Goal: Navigation & Orientation: Find specific page/section

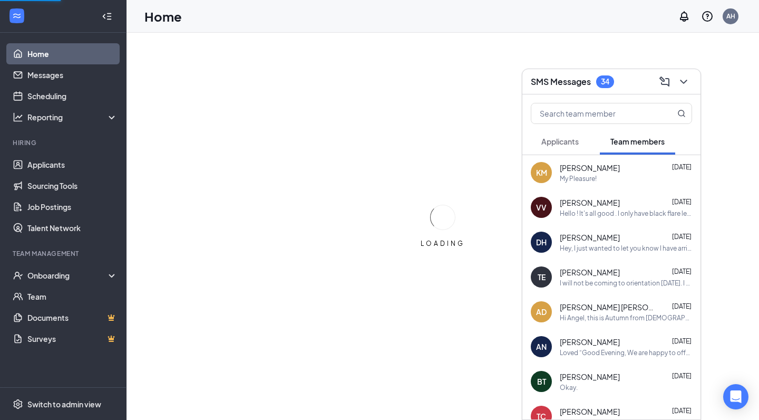
click at [567, 142] on span "Applicants" at bounding box center [559, 141] width 37 height 9
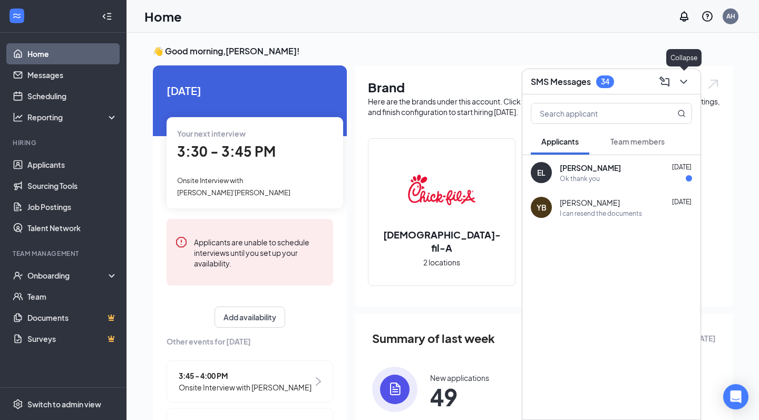
click at [690, 84] on button at bounding box center [683, 81] width 17 height 17
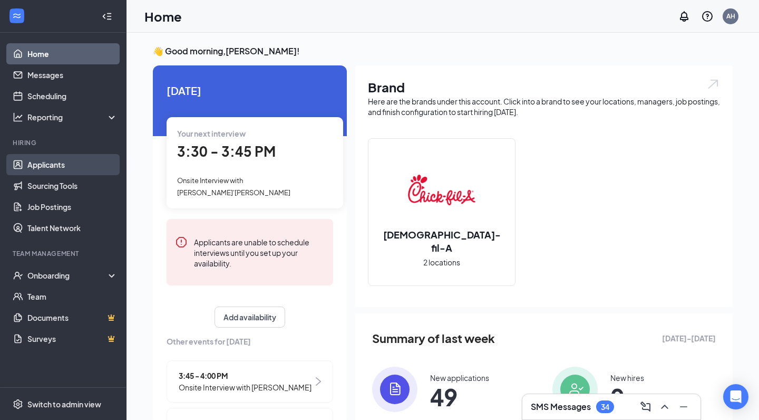
click at [38, 170] on link "Applicants" at bounding box center [72, 164] width 90 height 21
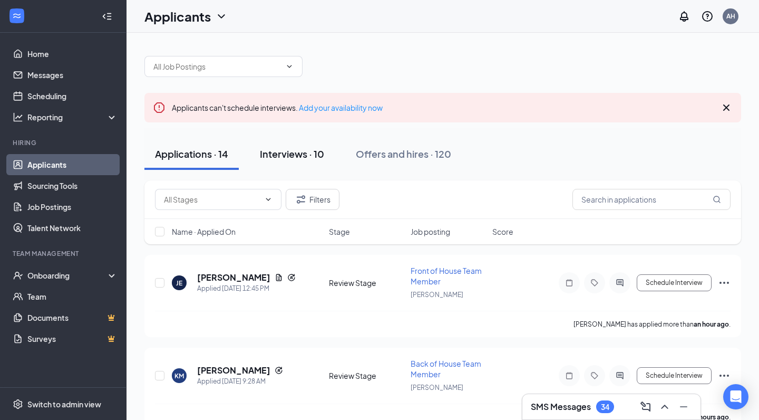
click at [315, 158] on div "Interviews · 10" at bounding box center [292, 153] width 64 height 13
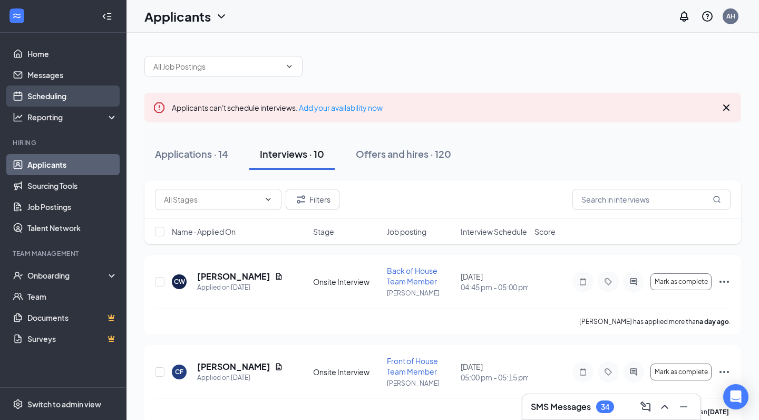
click at [51, 96] on link "Scheduling" at bounding box center [72, 95] width 90 height 21
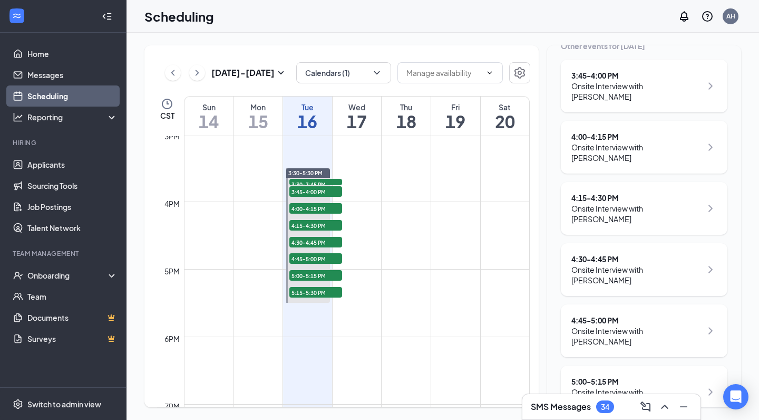
scroll to position [226, 0]
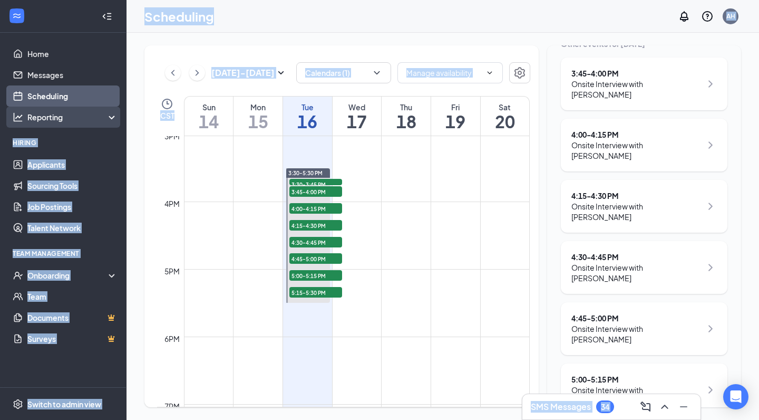
drag, startPoint x: 449, startPoint y: 95, endPoint x: 91, endPoint y: 127, distance: 359.3
click at [76, 127] on div "Home Messages Scheduling Reporting Hiring Applicants Sourcing Tools Job Posting…" at bounding box center [379, 210] width 759 height 420
